Goal: Task Accomplishment & Management: Use online tool/utility

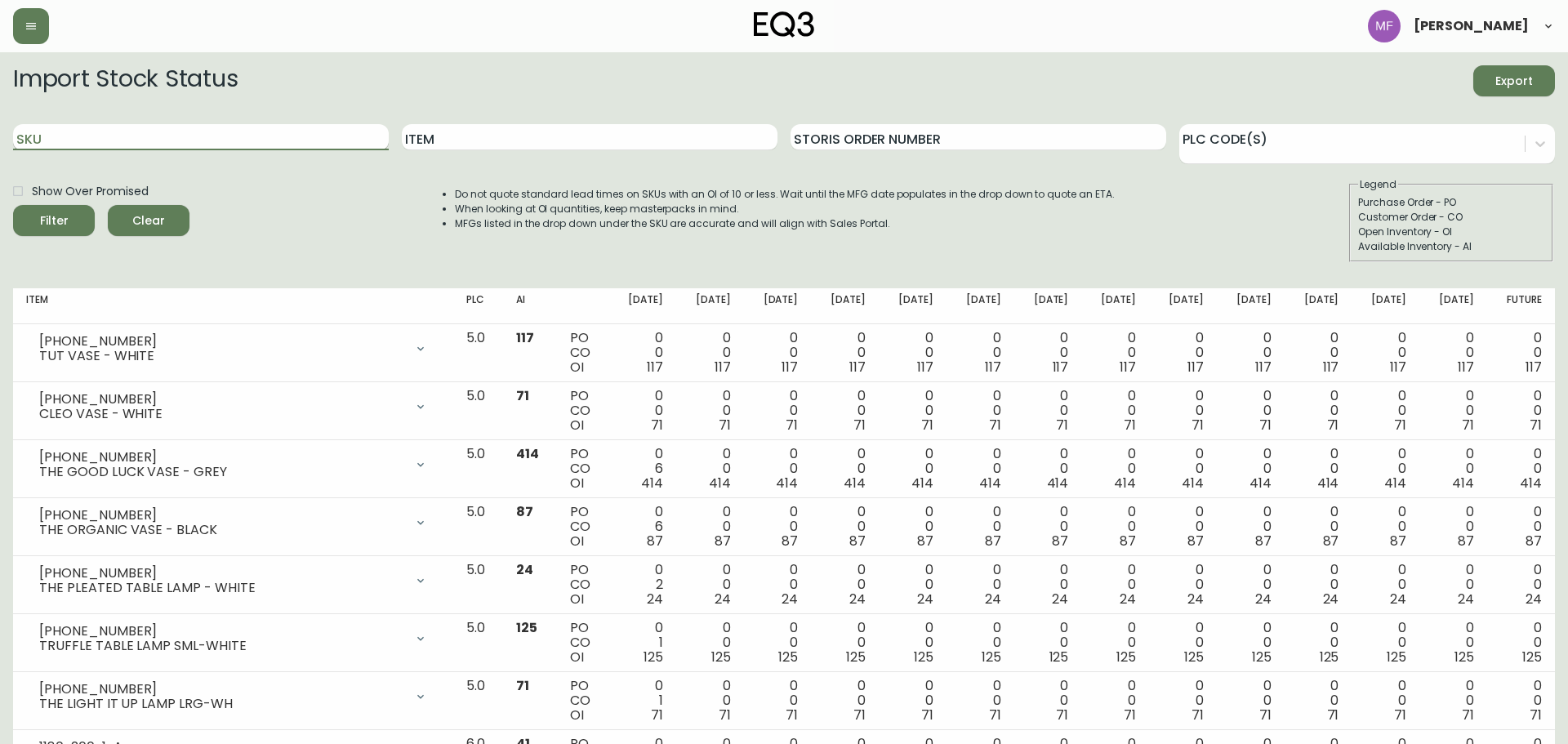
click at [138, 142] on input "SKU" at bounding box center [201, 137] width 376 height 26
paste input "[PHONE_NUMBER]"
click at [13, 205] on button "Filter" at bounding box center [54, 220] width 82 height 31
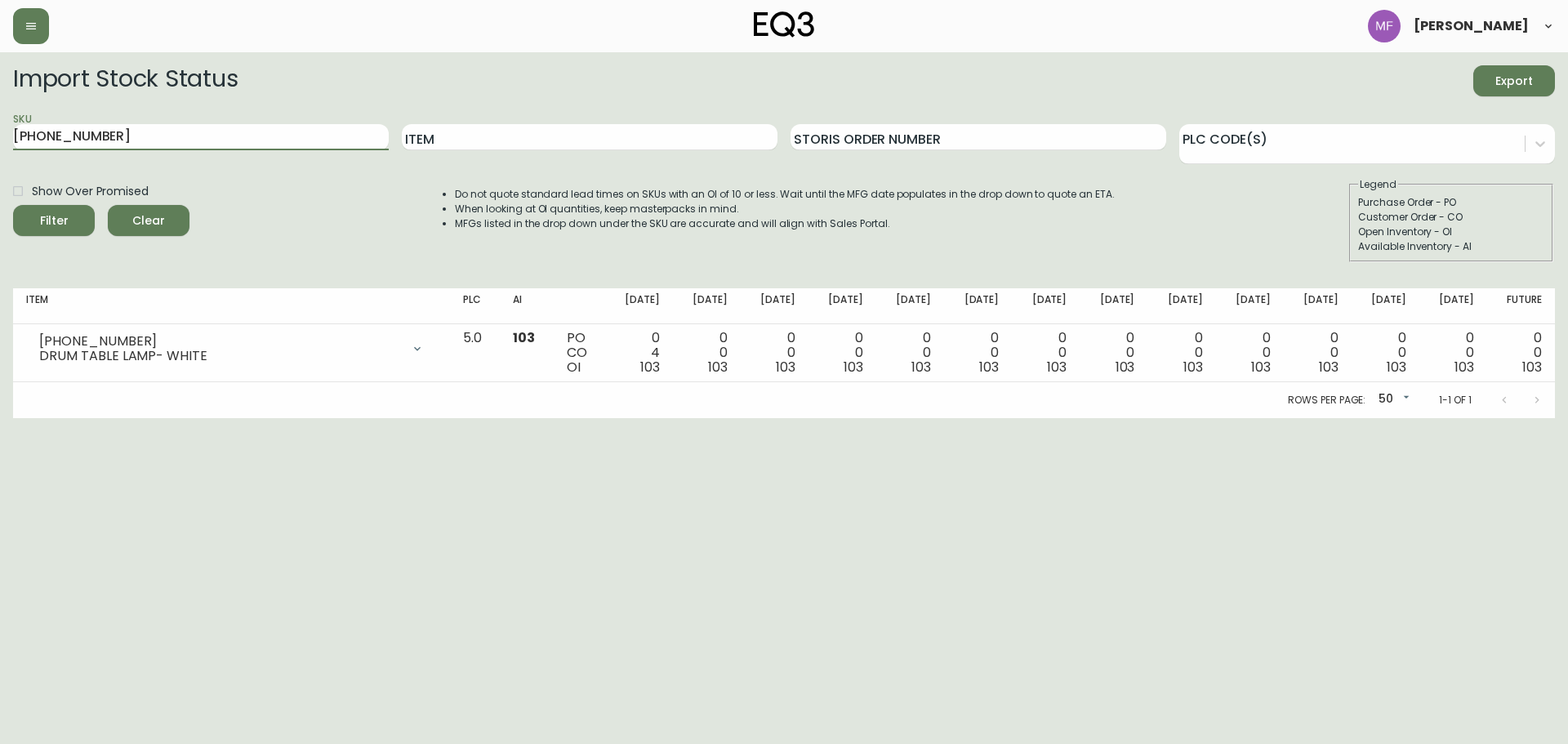
paste input "[PHONE_NUMBER]"
drag, startPoint x: 180, startPoint y: 137, endPoint x: -8, endPoint y: 138, distance: 188.0
click at [0, 138] on html "[PERSON_NAME] Import Stock Status Export SKU [PHONE_NUMBER] Item Storis Order N…" at bounding box center [784, 209] width 1568 height 418
click at [13, 205] on button "Filter" at bounding box center [54, 220] width 82 height 31
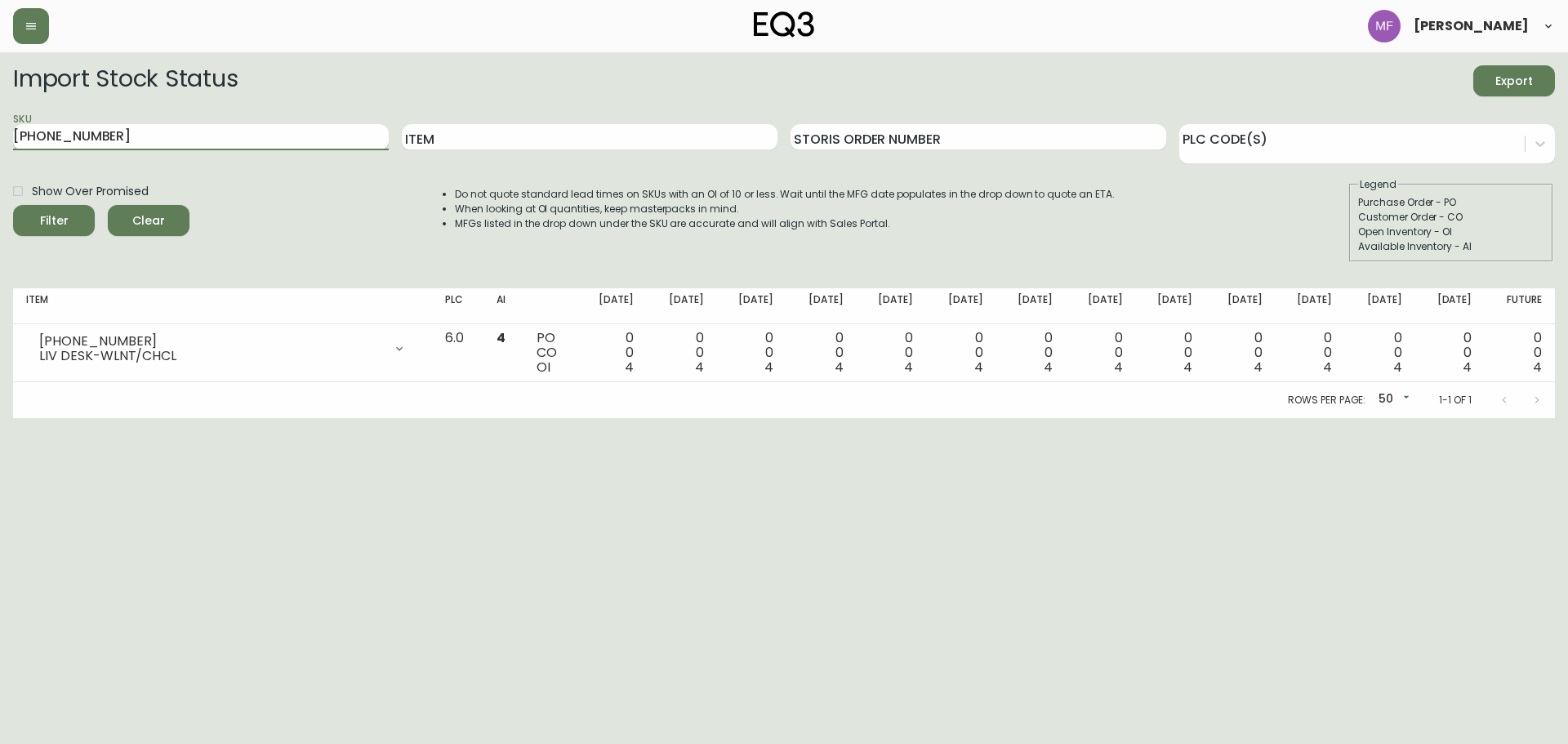
paste input "[PHONE_NUMBER]"
drag, startPoint x: 264, startPoint y: 132, endPoint x: 29, endPoint y: 132, distance: 235.0
click at [29, 132] on input "307130-465-16" at bounding box center [201, 137] width 376 height 26
paste input "text"
drag, startPoint x: 126, startPoint y: 142, endPoint x: -55, endPoint y: 139, distance: 181.0
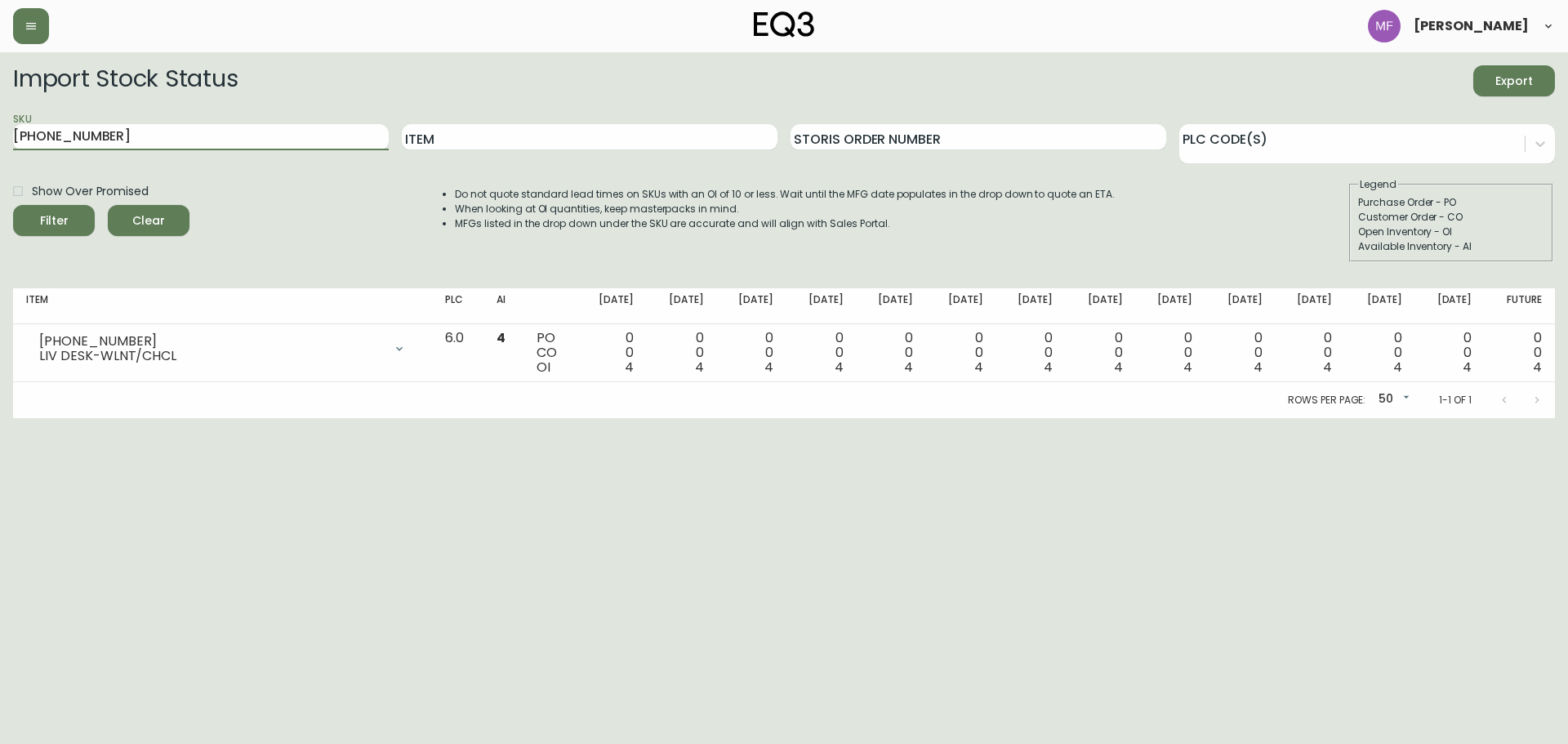
click at [0, 139] on html "[PERSON_NAME] Import Stock Status Export SKU [PHONE_NUMBER] Item Storis Order N…" at bounding box center [784, 209] width 1568 height 418
click at [13, 205] on button "Filter" at bounding box center [54, 220] width 82 height 31
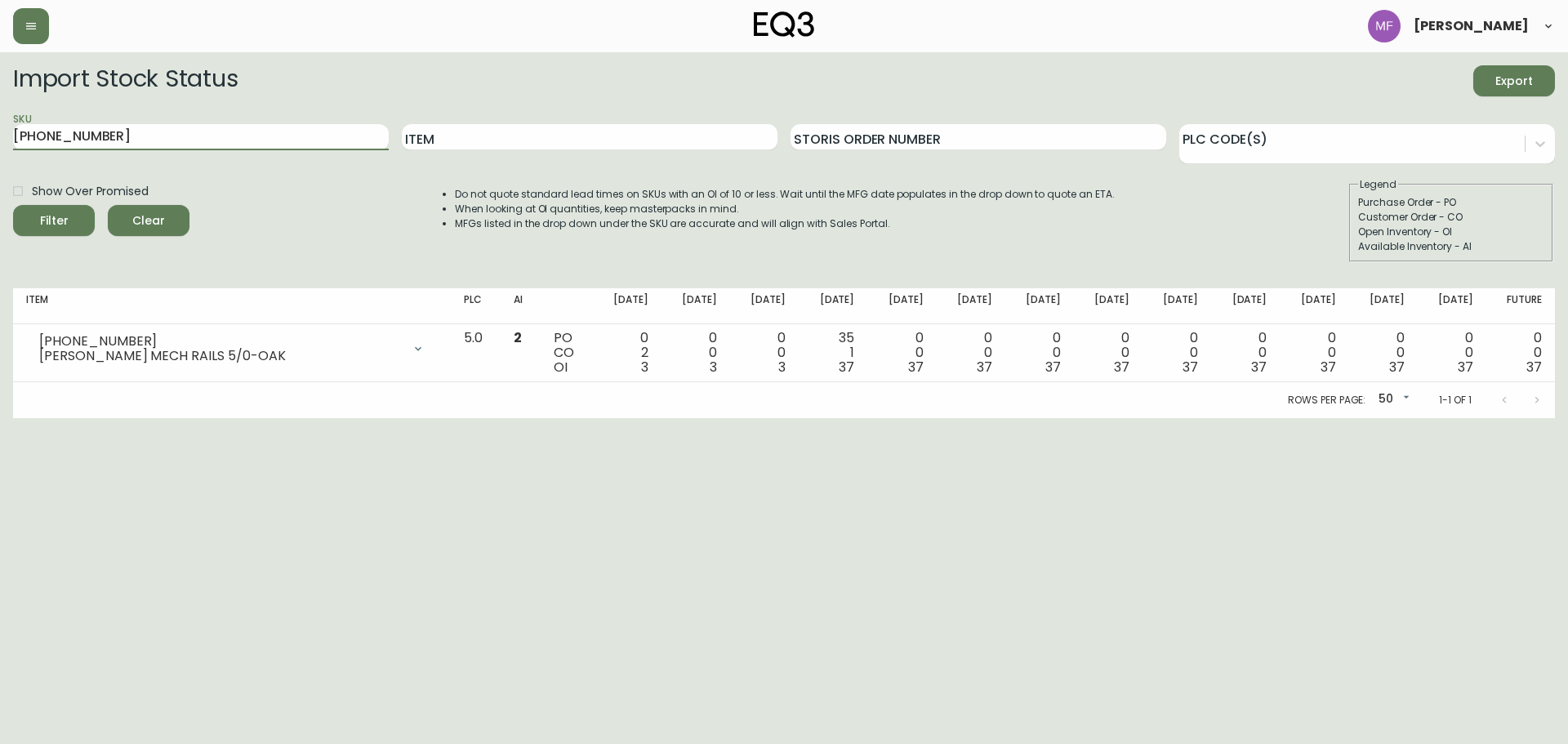
drag, startPoint x: 110, startPoint y: 133, endPoint x: -23, endPoint y: 125, distance: 133.2
click at [0, 125] on html "[PERSON_NAME] Import Stock Status Export SKU [PHONE_NUMBER] Item Storis Order N…" at bounding box center [784, 209] width 1568 height 418
paste input "05-13"
type input "[PHONE_NUMBER]"
click at [13, 205] on button "Filter" at bounding box center [54, 220] width 82 height 31
